Goal: Ask a question

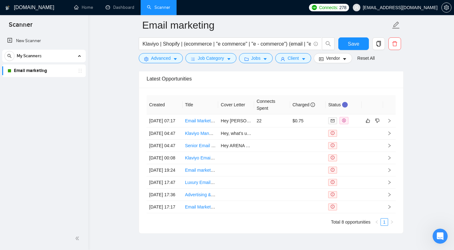
scroll to position [1582, 0]
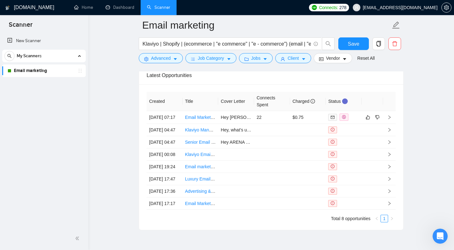
click at [37, 9] on h1 "[DOMAIN_NAME]" at bounding box center [34, 7] width 40 height 15
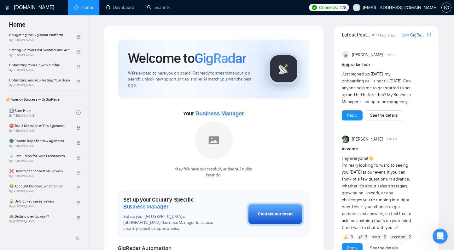
scroll to position [89, 0]
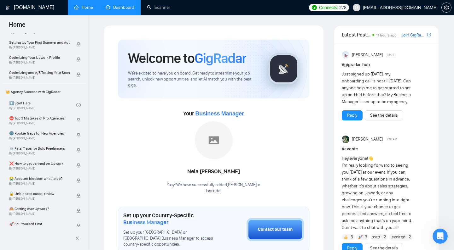
click at [116, 10] on link "Dashboard" at bounding box center [120, 7] width 29 height 5
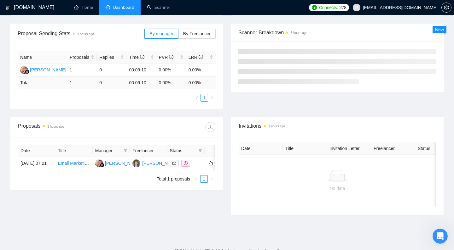
scroll to position [88, 0]
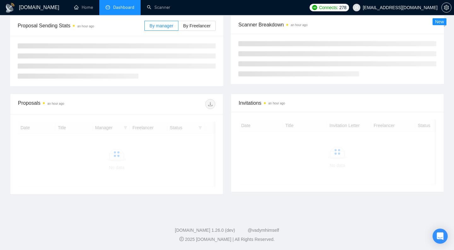
scroll to position [88, 0]
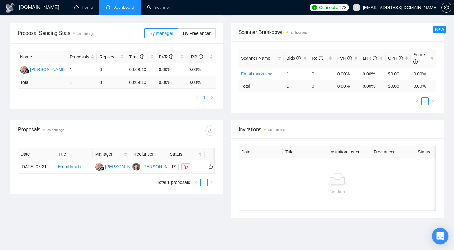
click at [438, 232] on div "Open Intercom Messenger" at bounding box center [440, 236] width 17 height 17
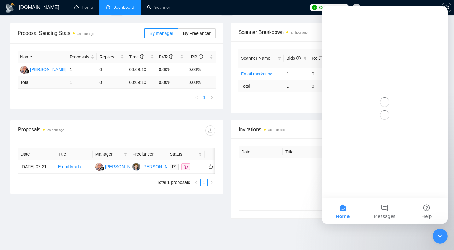
scroll to position [0, 0]
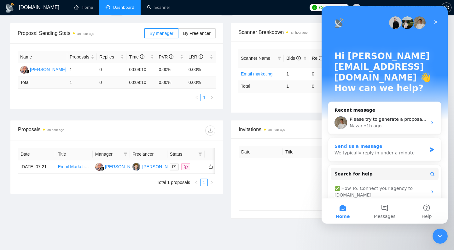
click at [383, 150] on div "We typically reply in under a minute" at bounding box center [380, 153] width 92 height 7
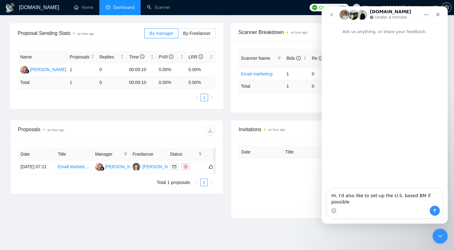
type textarea "Hi, I'd also like to set-up the U.S. based BM if possible?"
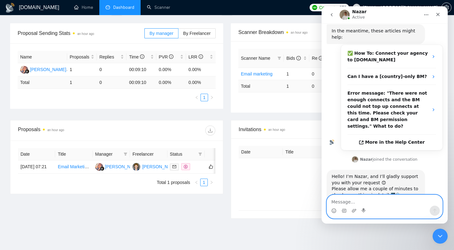
scroll to position [83, 0]
